Goal: Task Accomplishment & Management: Use online tool/utility

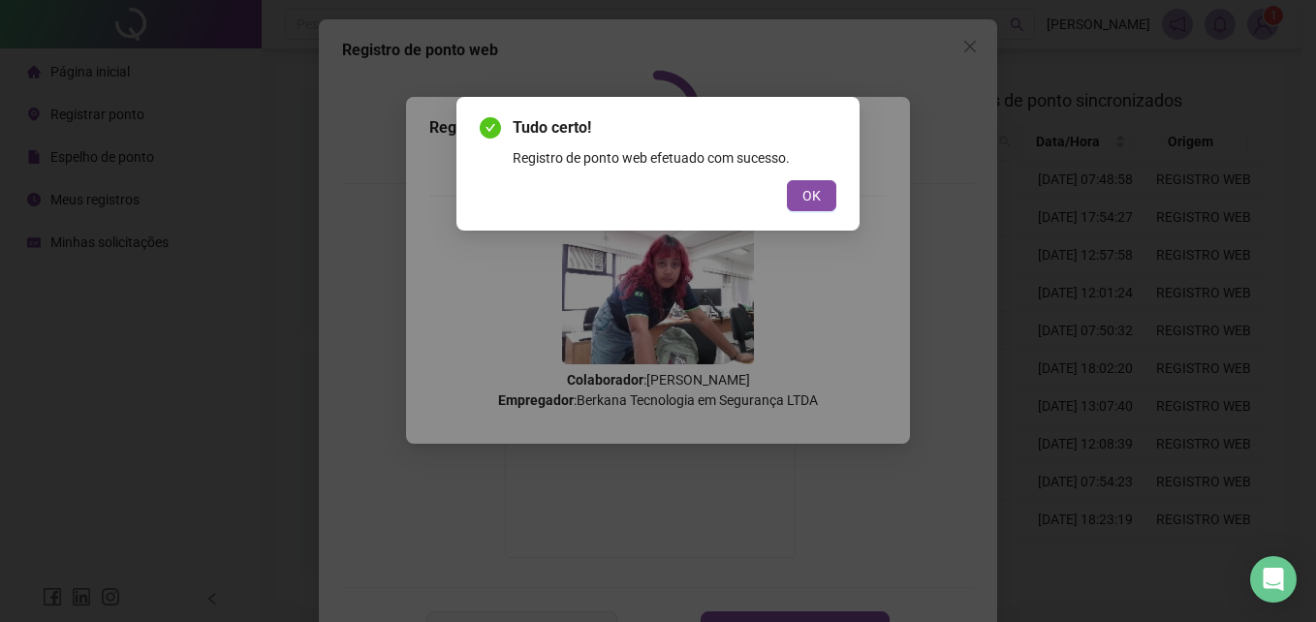
scroll to position [71, 0]
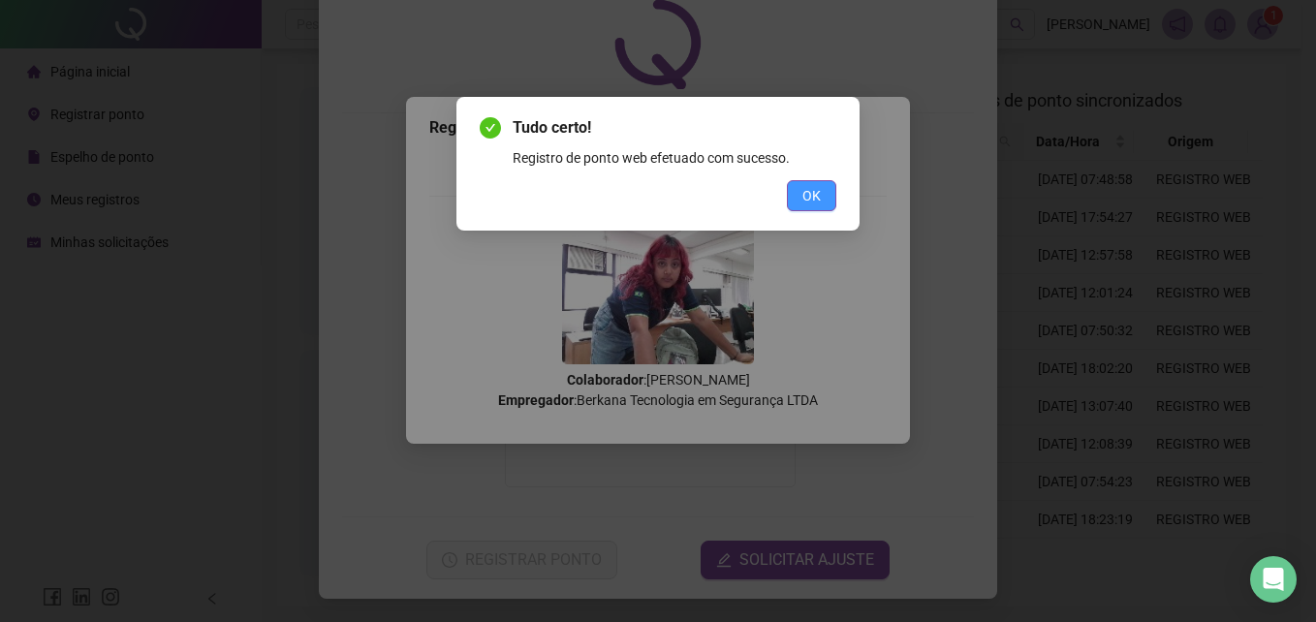
click at [806, 190] on span "OK" at bounding box center [811, 195] width 18 height 21
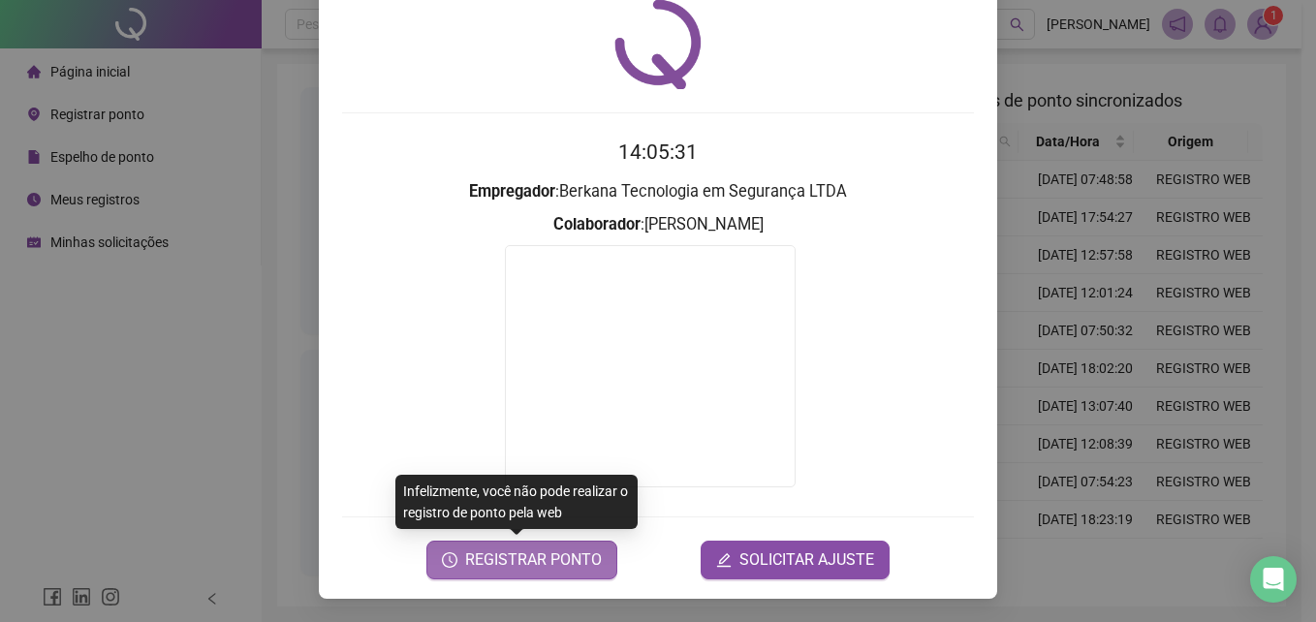
click at [518, 542] on button "REGISTRAR PONTO" at bounding box center [521, 560] width 191 height 39
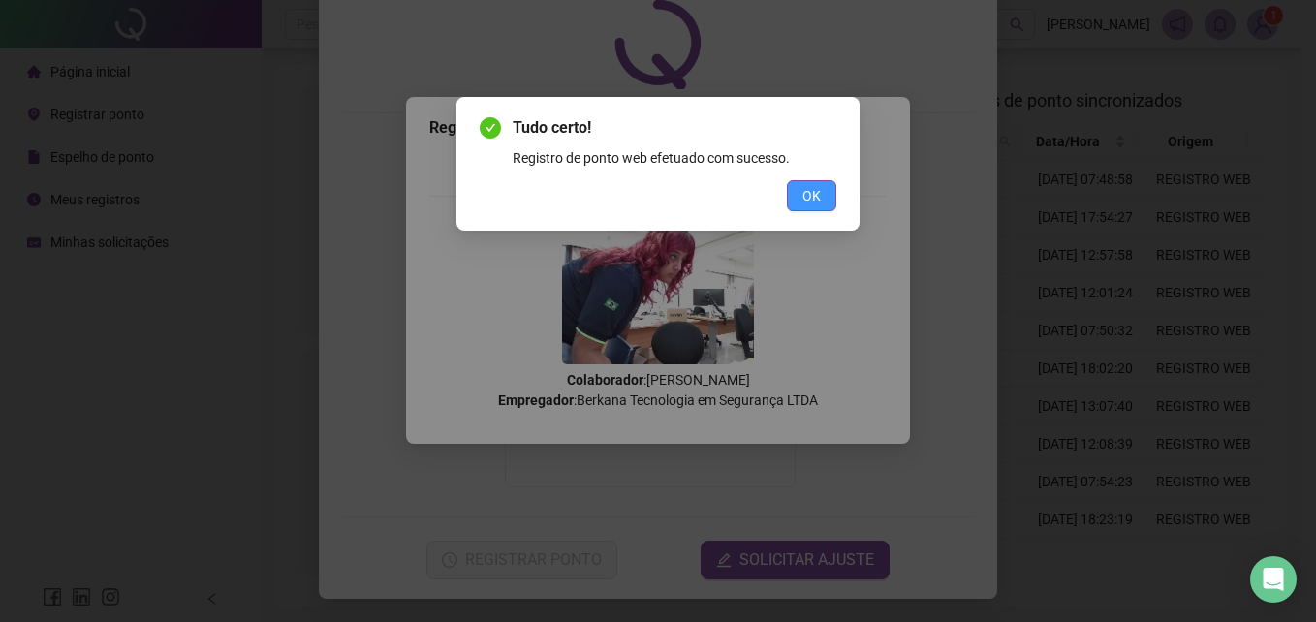
click at [814, 195] on span "OK" at bounding box center [811, 195] width 18 height 21
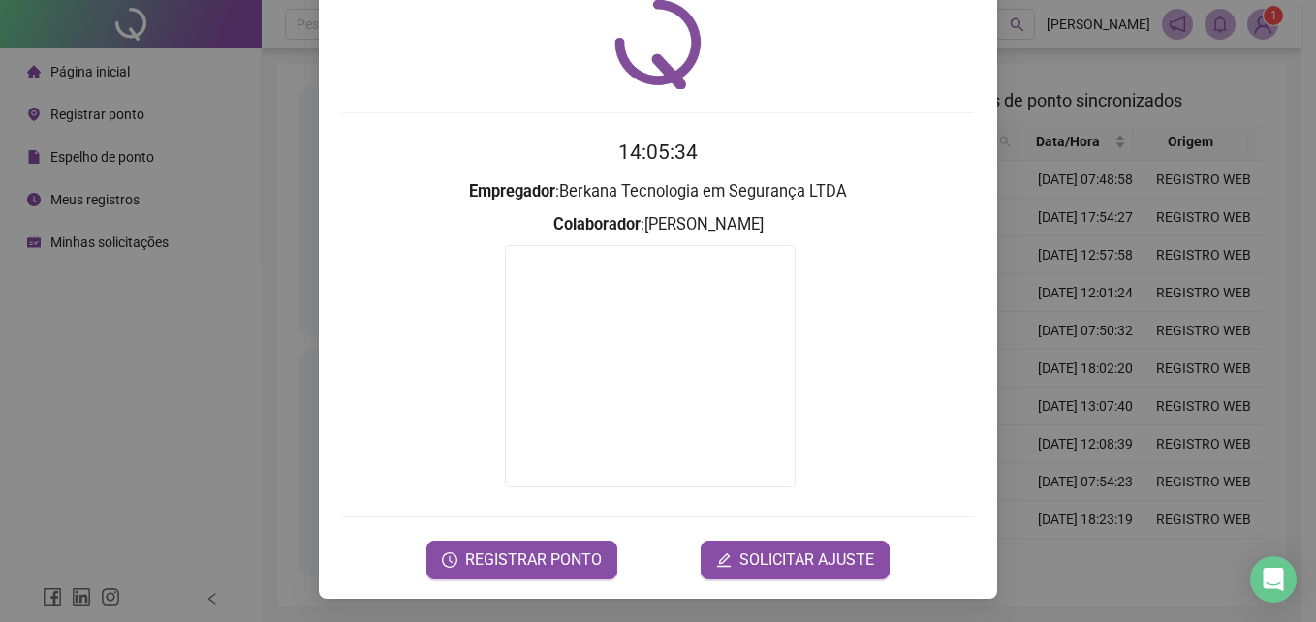
scroll to position [0, 0]
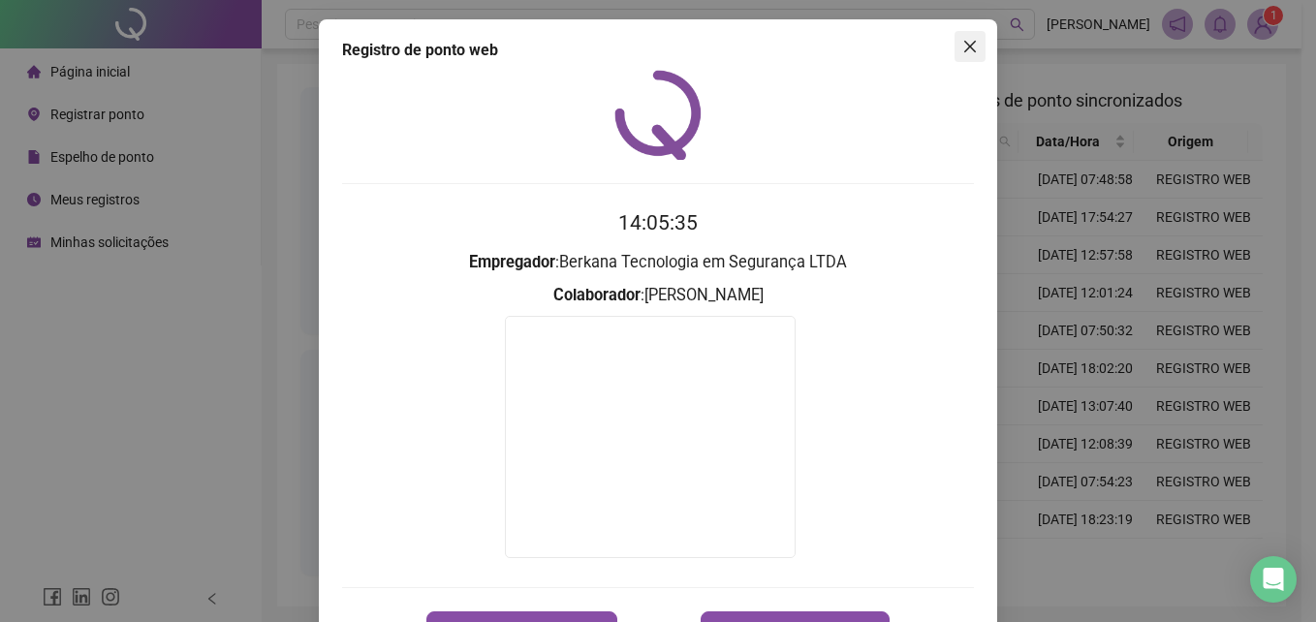
click at [962, 48] on icon "close" at bounding box center [970, 47] width 16 height 16
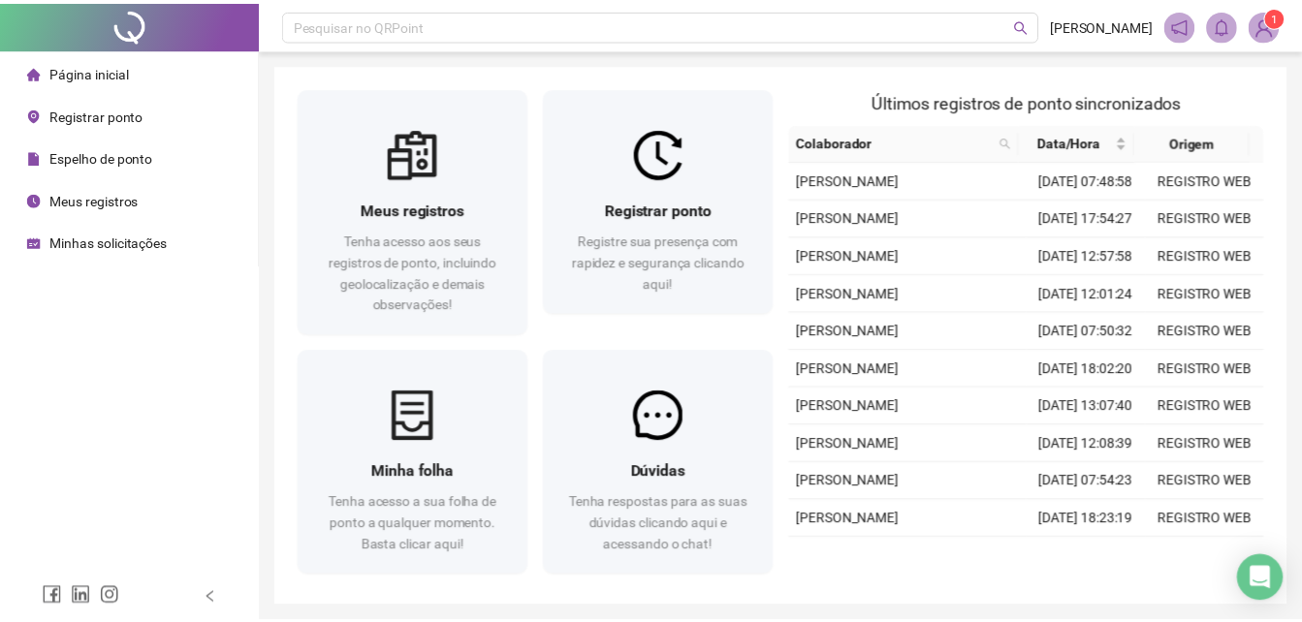
scroll to position [68, 0]
